Goal: Transaction & Acquisition: Purchase product/service

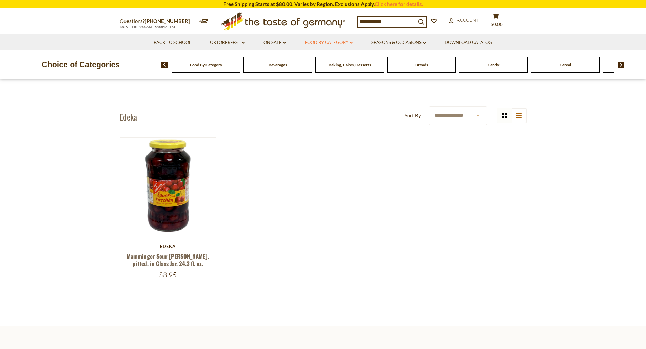
click at [316, 46] on link "Food By Category dropdown_arrow" at bounding box center [329, 42] width 48 height 7
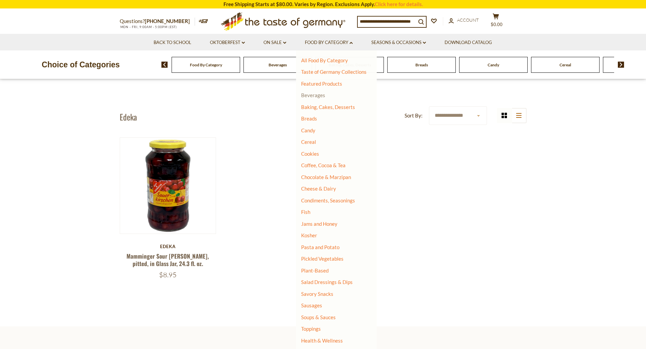
click at [319, 96] on link "Beverages" at bounding box center [313, 95] width 24 height 6
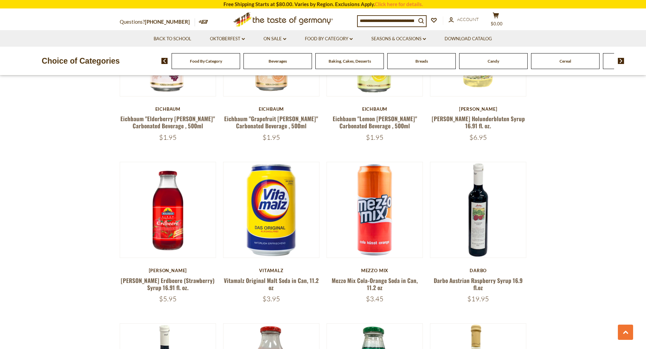
scroll to position [475, 0]
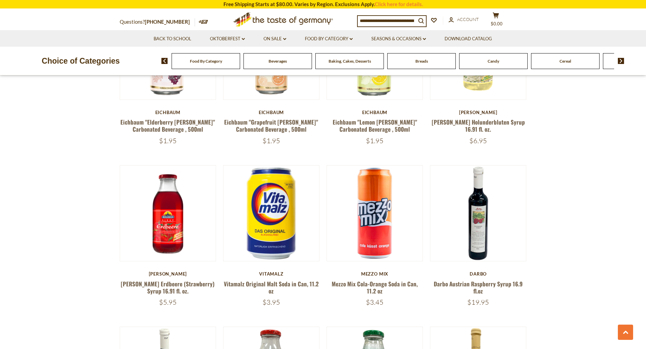
click at [278, 64] on span "Beverages" at bounding box center [277, 61] width 18 height 5
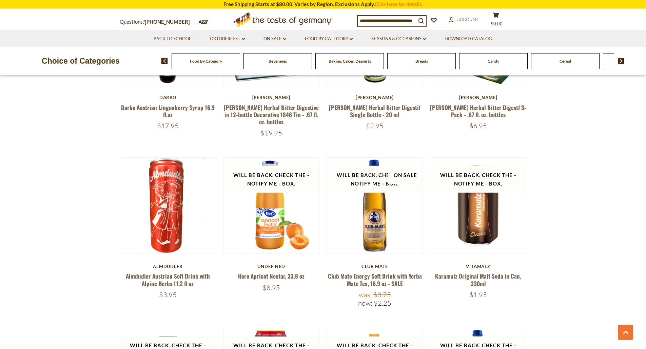
scroll to position [1186, 0]
